Goal: Information Seeking & Learning: Learn about a topic

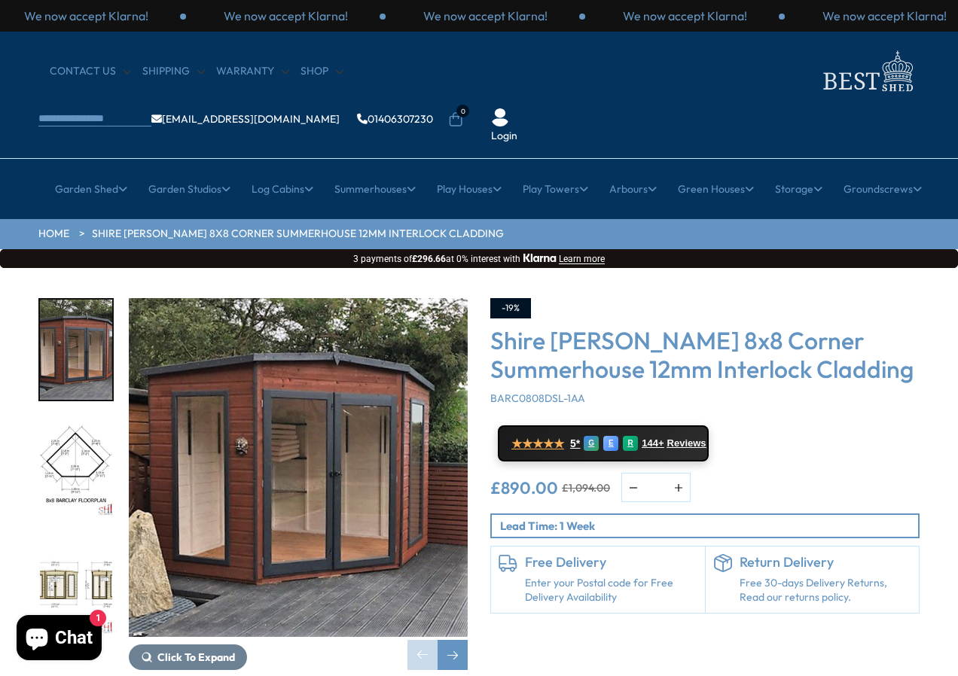
scroll to position [75, 0]
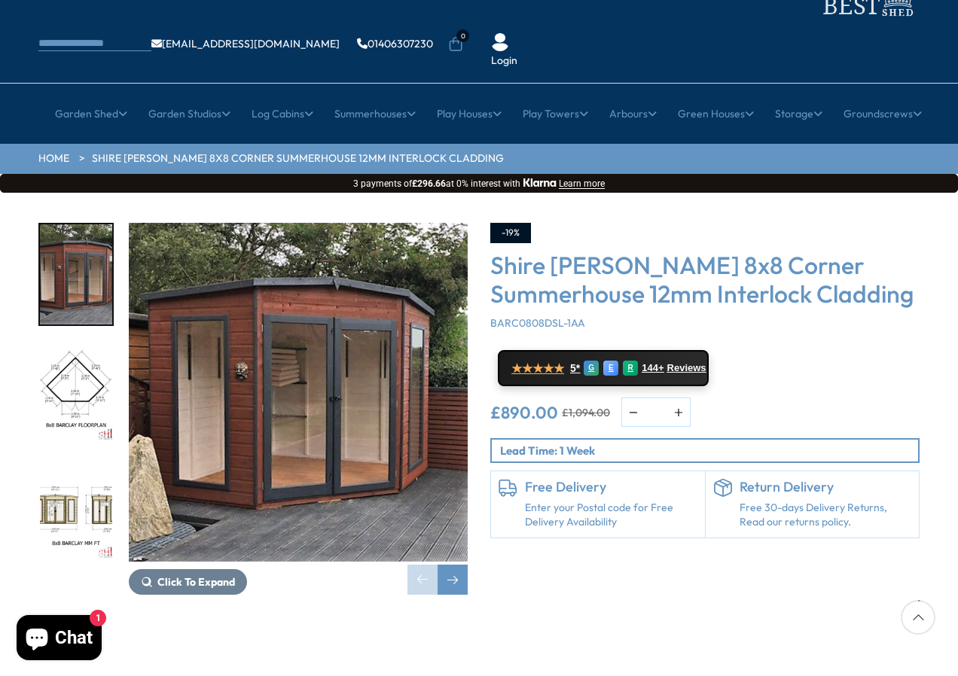
click at [87, 343] on img "2 / 14" at bounding box center [76, 393] width 72 height 100
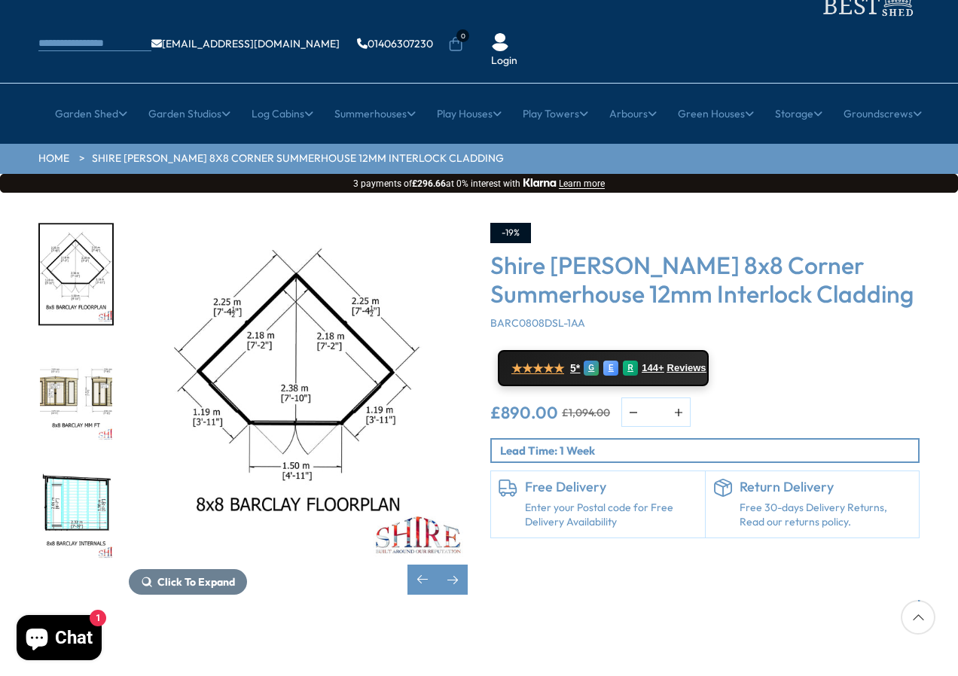
click at [74, 364] on img "3 / 14" at bounding box center [76, 393] width 72 height 100
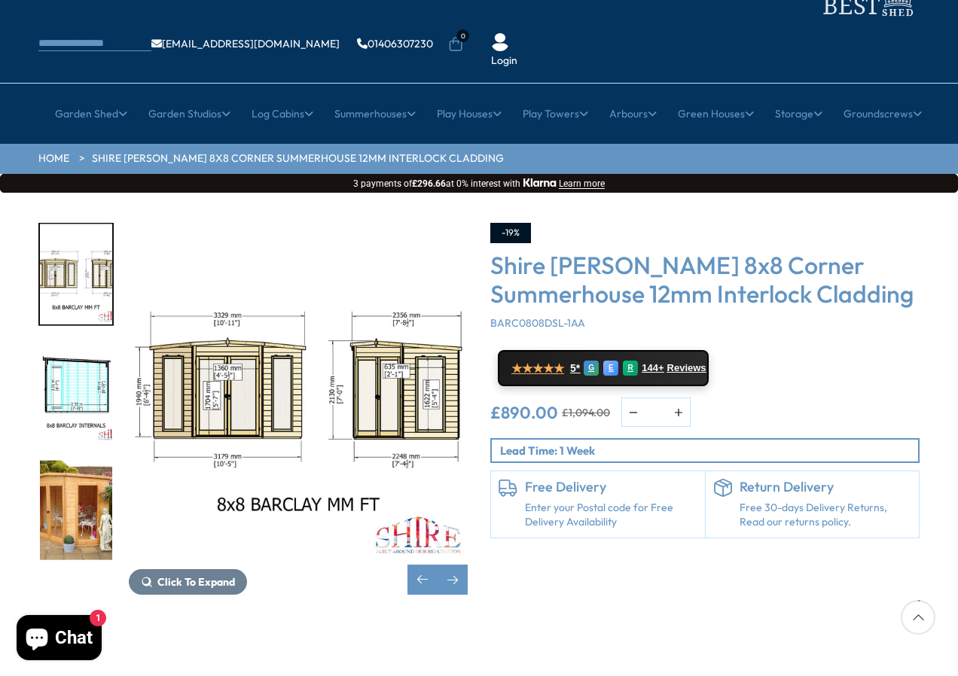
click at [71, 364] on img "4 / 14" at bounding box center [76, 393] width 72 height 100
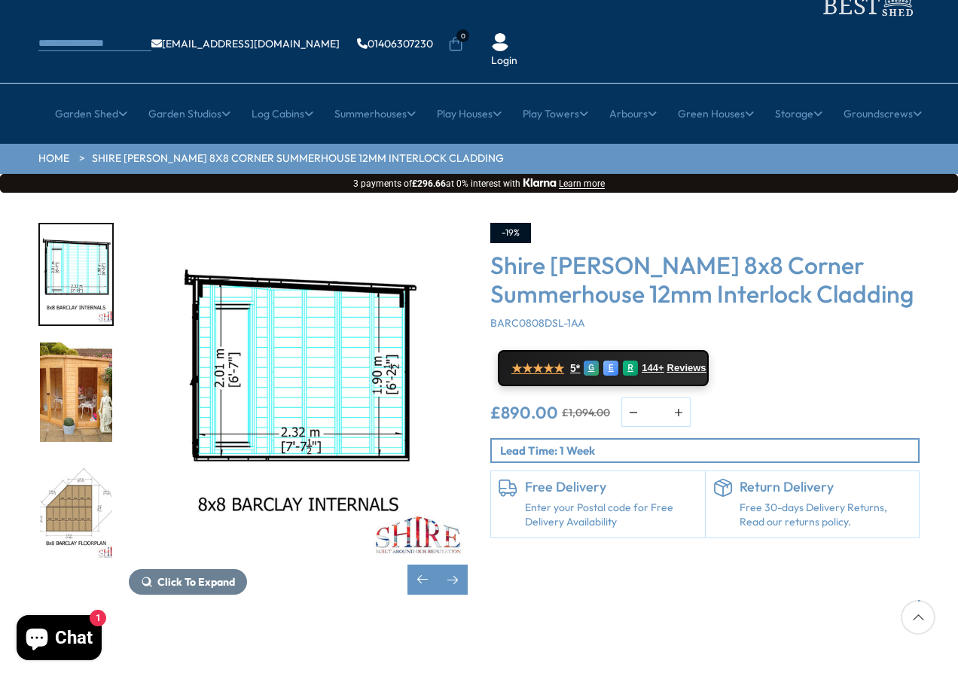
click at [71, 364] on img "5 / 14" at bounding box center [76, 393] width 72 height 100
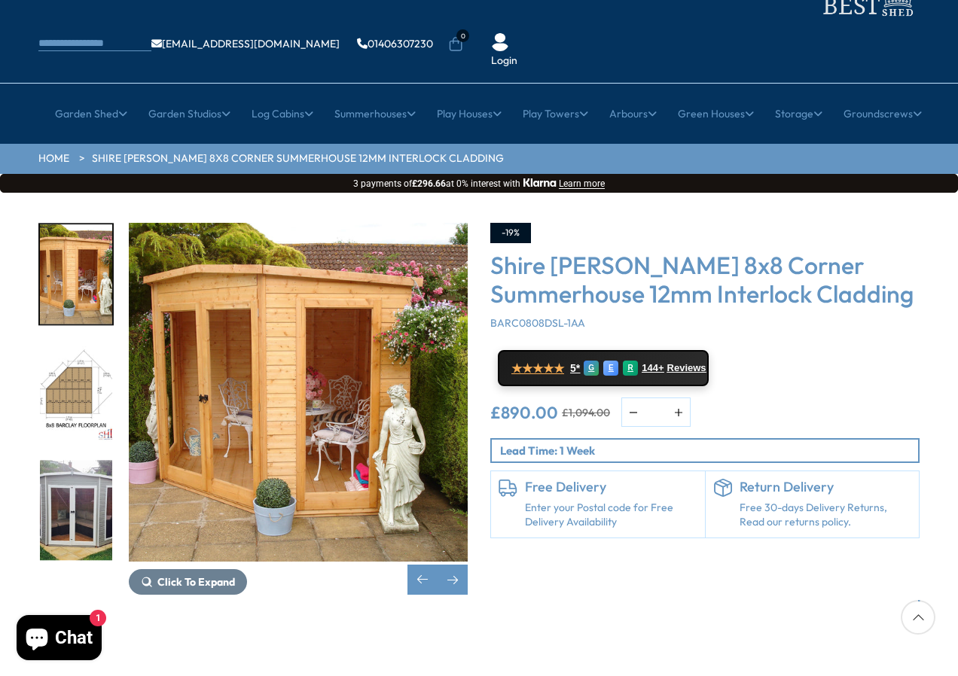
click at [81, 460] on img "7 / 14" at bounding box center [76, 510] width 72 height 100
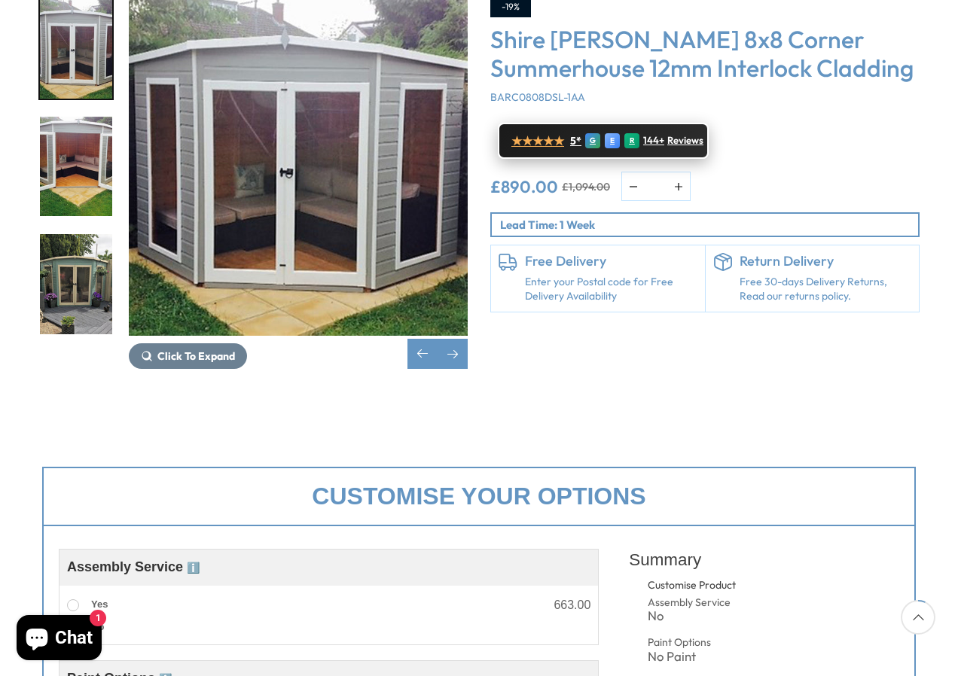
scroll to position [0, 0]
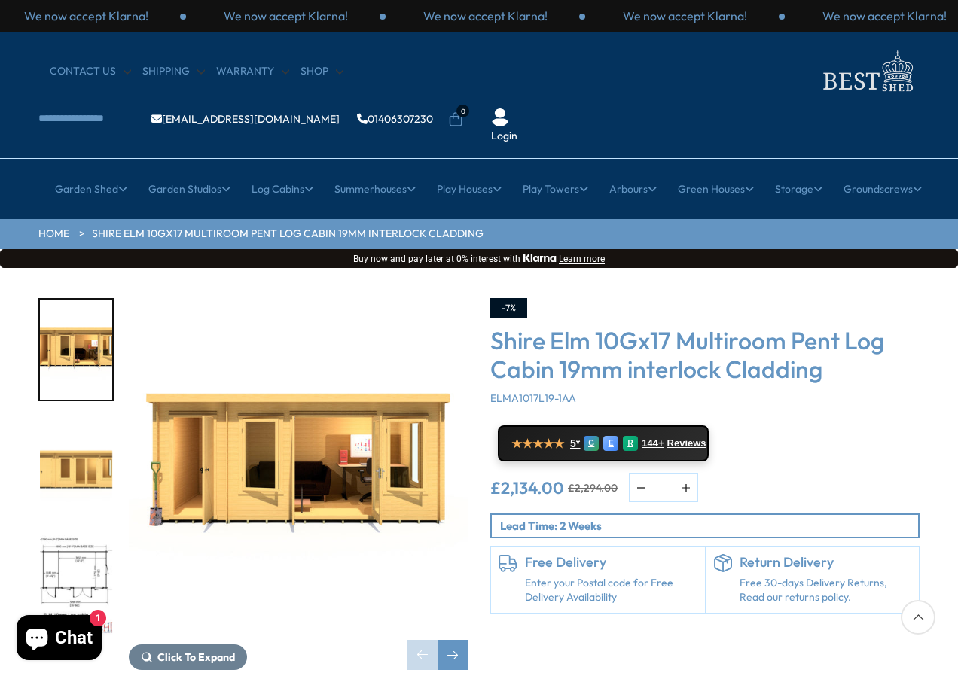
click at [93, 422] on img "2 / 10" at bounding box center [76, 468] width 72 height 100
click at [99, 535] on img "3 / 10" at bounding box center [76, 585] width 72 height 100
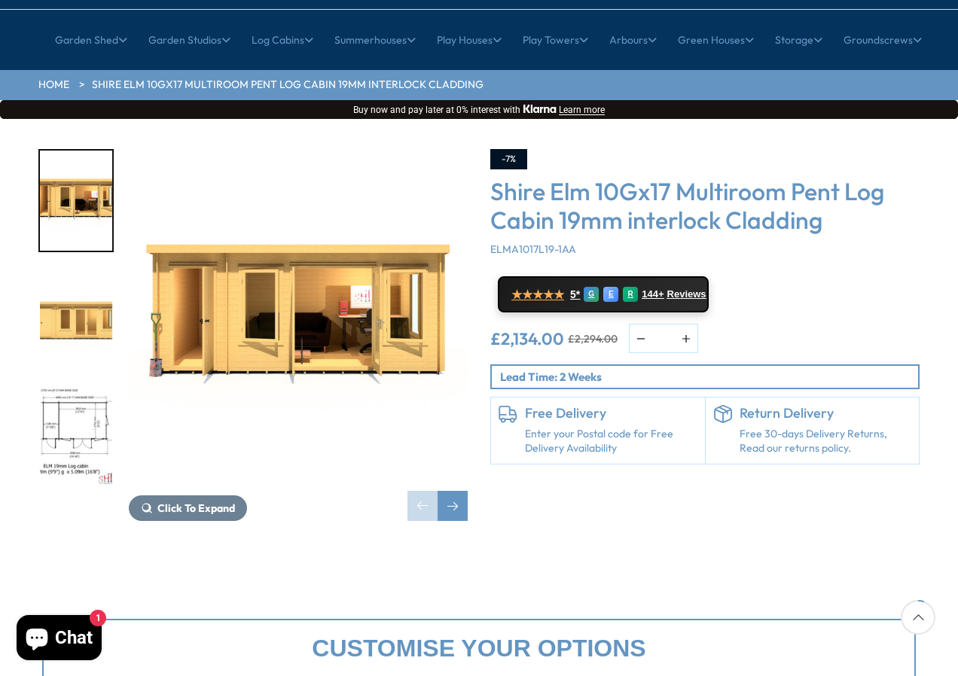
scroll to position [151, 0]
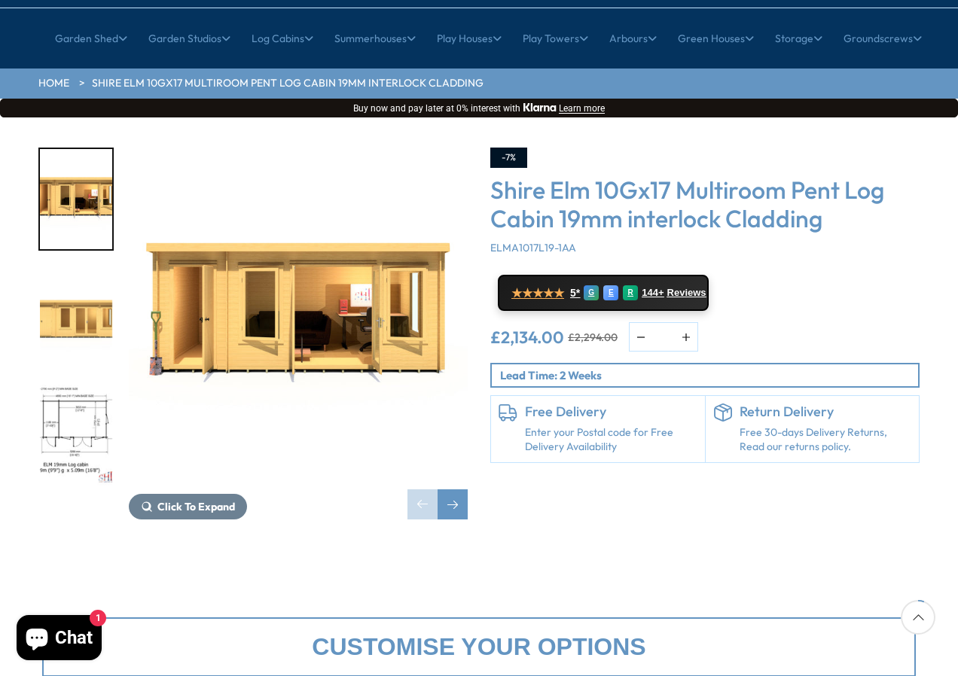
click at [322, 294] on img "1 / 10" at bounding box center [298, 317] width 339 height 339
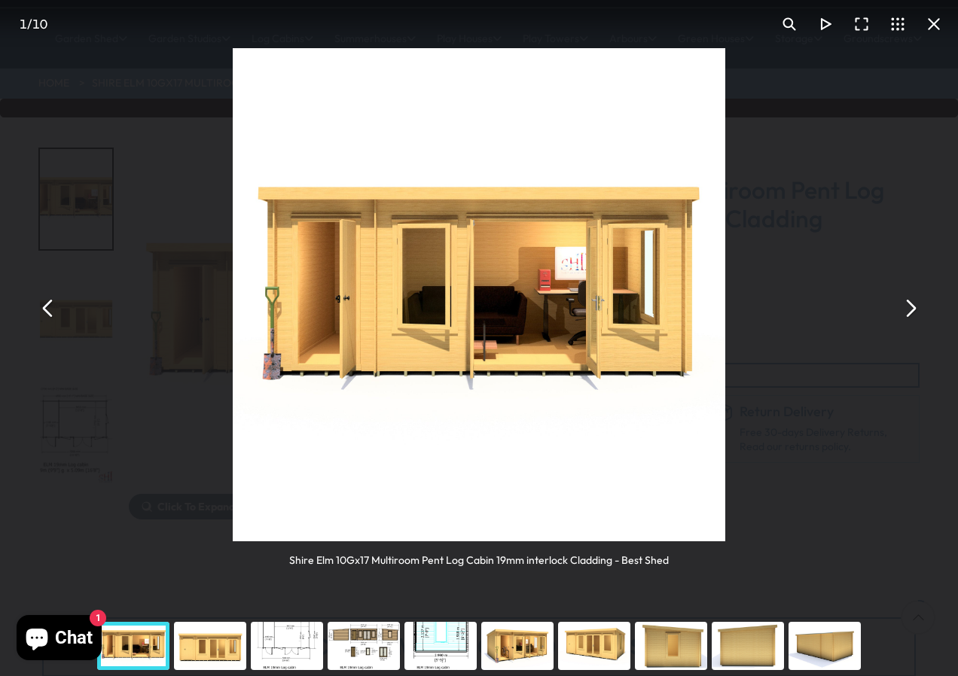
click at [910, 309] on button "You can close this modal content with the ESC key" at bounding box center [909, 308] width 36 height 36
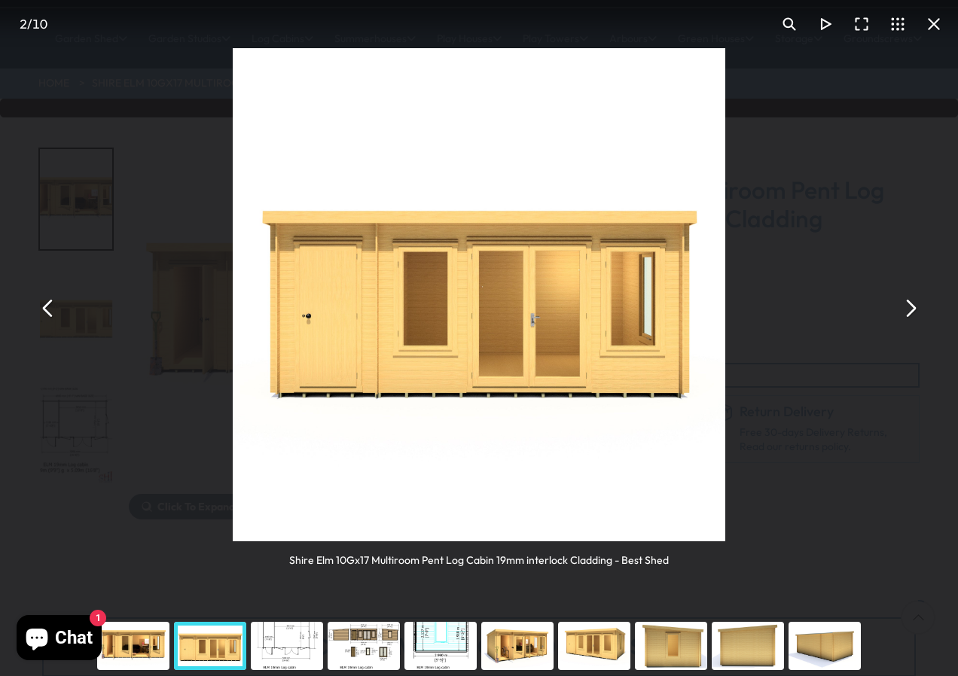
click at [910, 308] on button "You can close this modal content with the ESC key" at bounding box center [909, 308] width 36 height 36
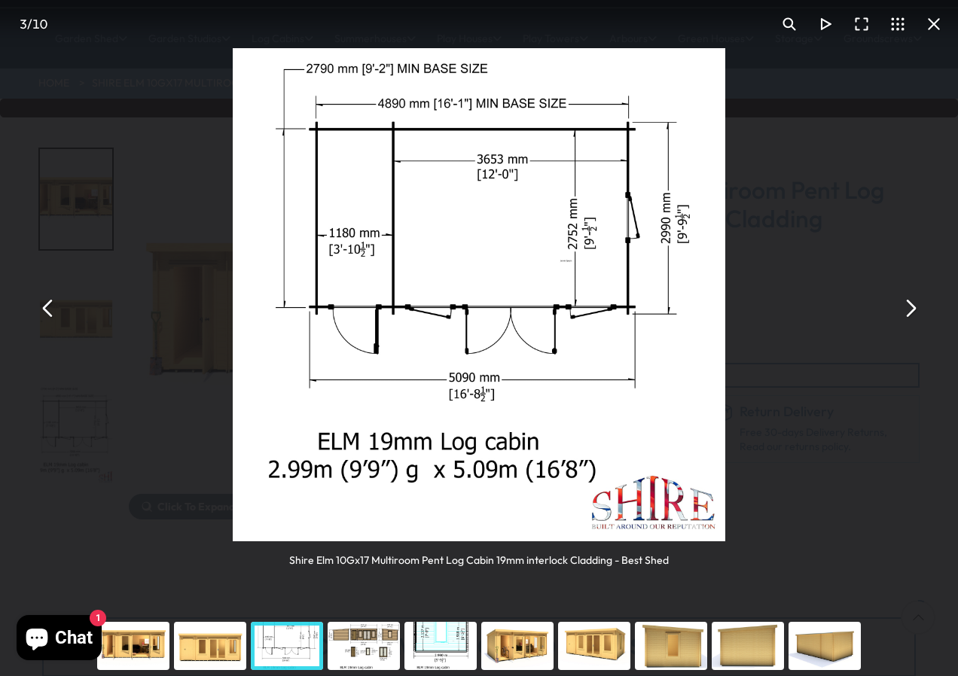
click at [910, 306] on button "You can close this modal content with the ESC key" at bounding box center [909, 308] width 36 height 36
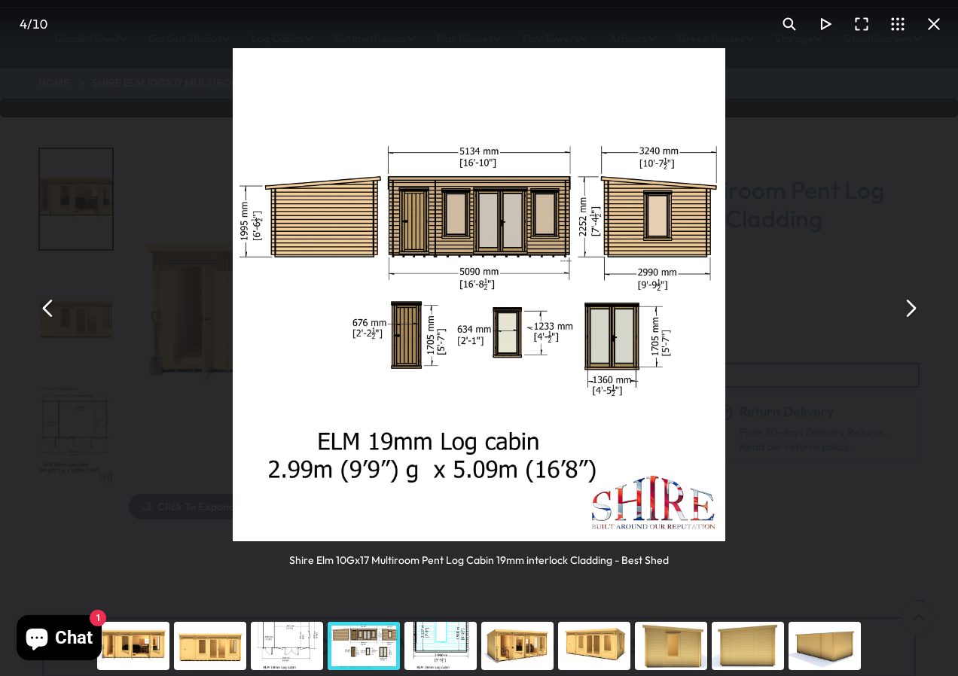
click at [909, 307] on button "You can close this modal content with the ESC key" at bounding box center [909, 308] width 36 height 36
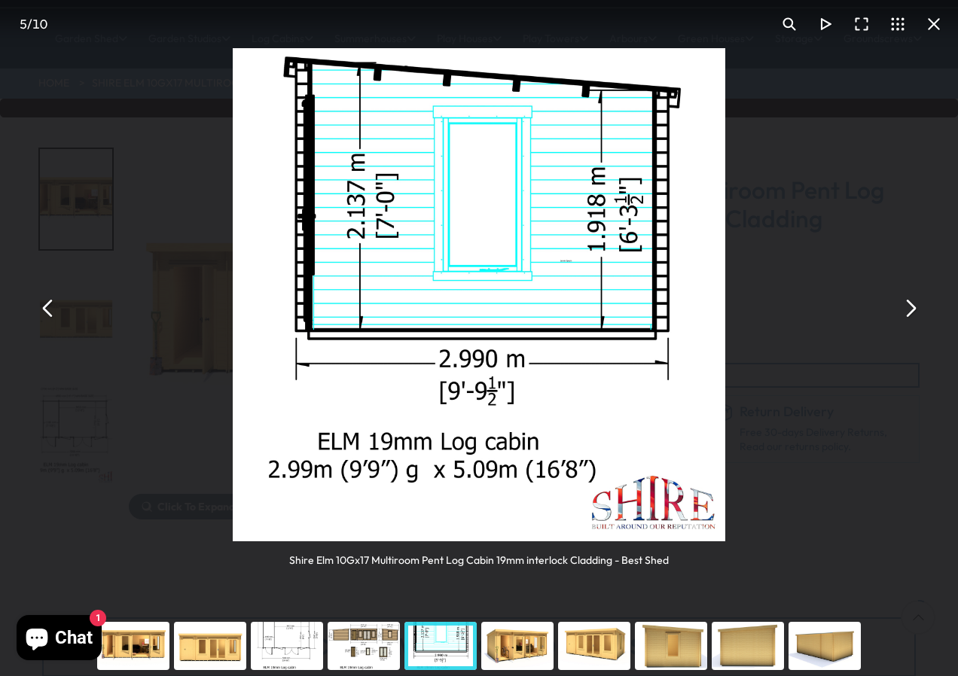
click at [909, 307] on button "You can close this modal content with the ESC key" at bounding box center [909, 308] width 36 height 36
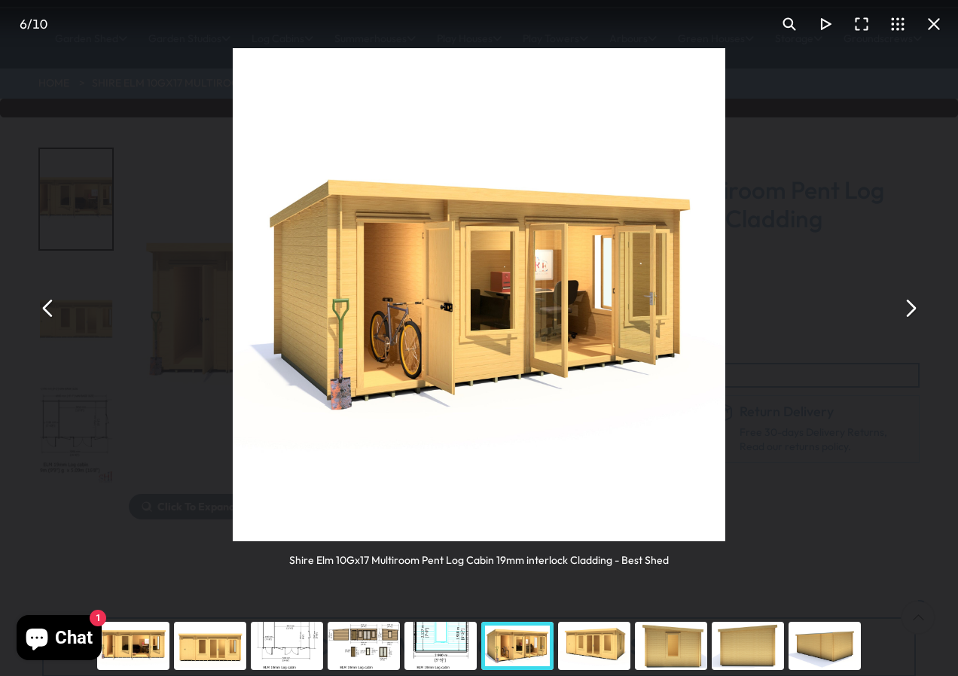
click at [909, 307] on button "You can close this modal content with the ESC key" at bounding box center [909, 308] width 36 height 36
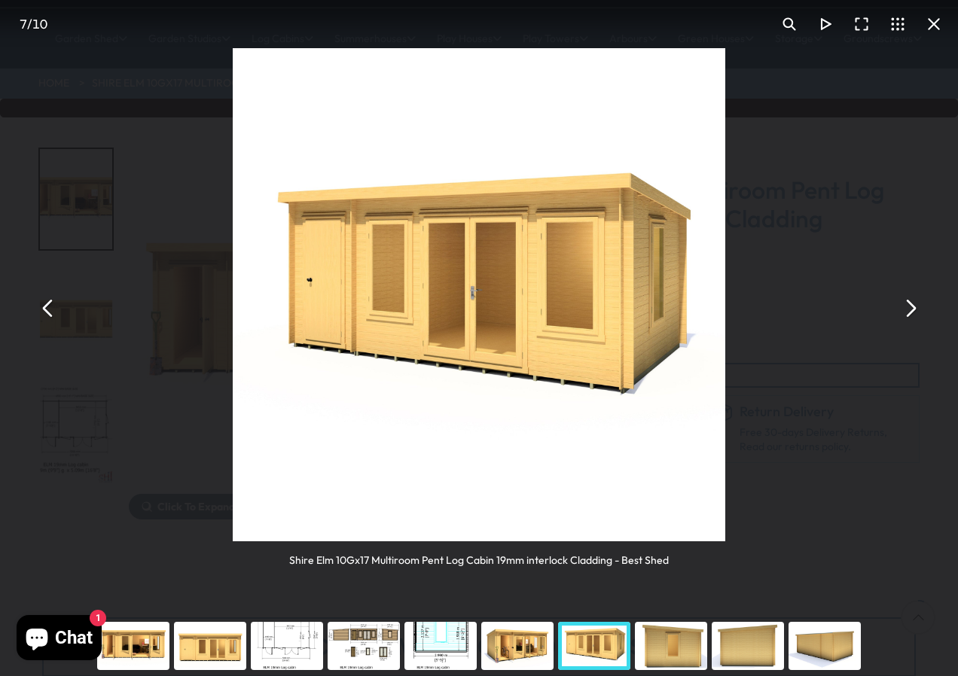
click at [908, 310] on button "You can close this modal content with the ESC key" at bounding box center [909, 308] width 36 height 36
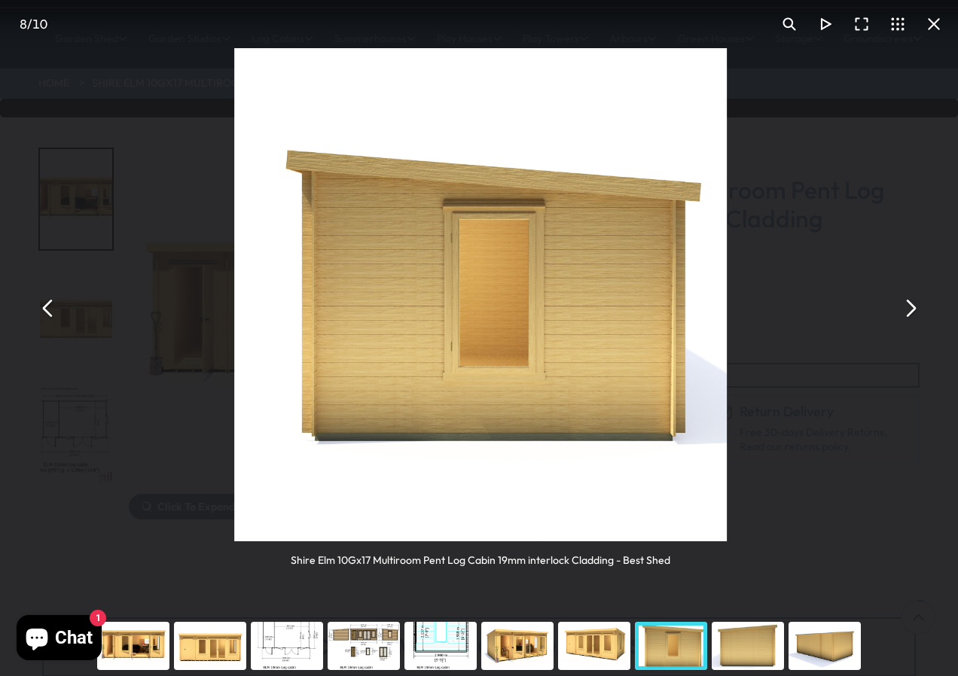
click at [908, 310] on button "You can close this modal content with the ESC key" at bounding box center [909, 308] width 36 height 36
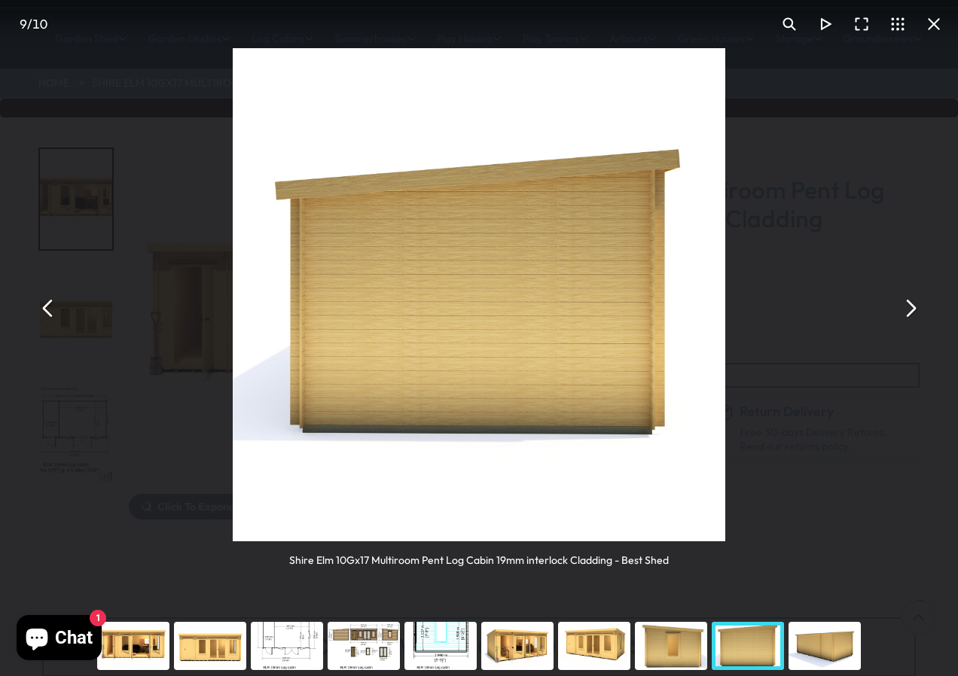
click at [937, 24] on button "You can close this modal content with the ESC key" at bounding box center [933, 24] width 36 height 36
